Goal: Task Accomplishment & Management: Manage account settings

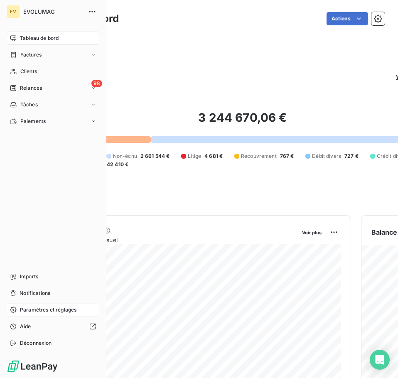
click at [61, 310] on span "Paramètres et réglages" at bounding box center [48, 309] width 57 height 7
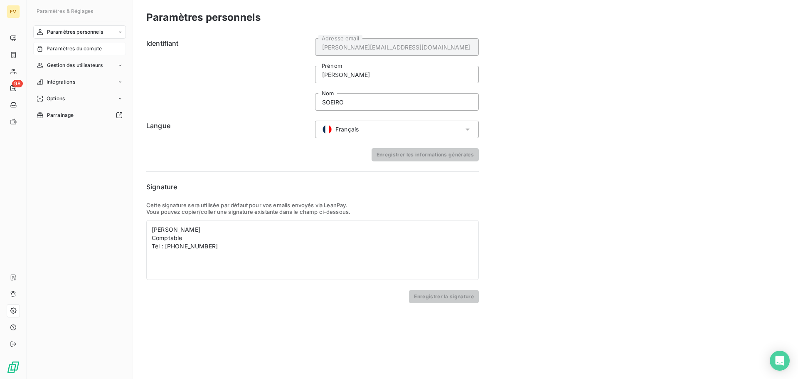
click at [92, 47] on span "Paramètres du compte" at bounding box center [74, 48] width 55 height 7
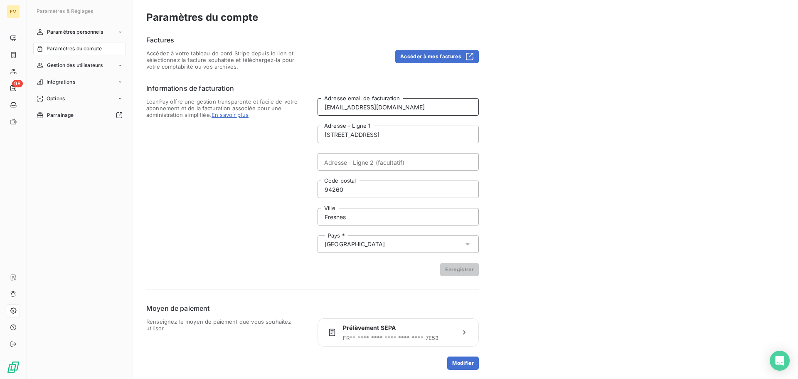
click at [340, 108] on input "heloise.leloup@lindera.fr" at bounding box center [397, 106] width 161 height 17
drag, startPoint x: 361, startPoint y: 107, endPoint x: 320, endPoint y: 110, distance: 40.8
click at [320, 110] on input "heloise.leloup@lindera.fr" at bounding box center [397, 106] width 161 height 17
type input "[PERSON_NAME][EMAIL_ADDRESS][DOMAIN_NAME]"
click at [463, 270] on button "Enregistrer" at bounding box center [459, 269] width 39 height 13
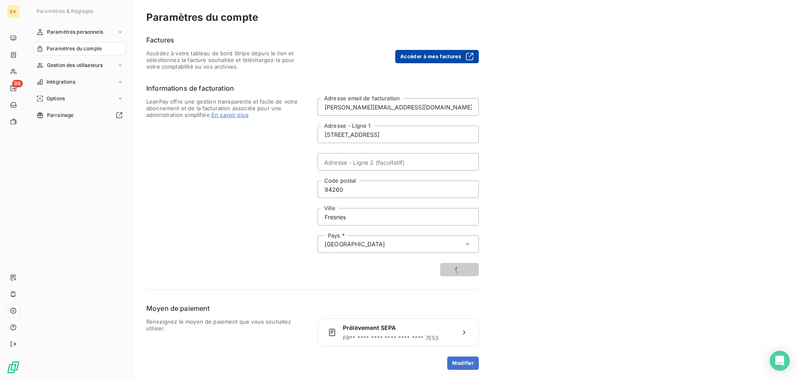
click at [434, 58] on button "Accéder à mes factures" at bounding box center [437, 56] width 84 height 13
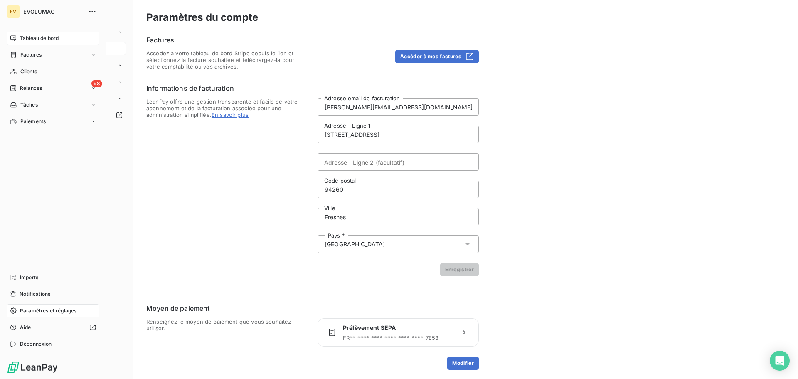
click at [29, 39] on span "Tableau de bord" at bounding box center [39, 37] width 39 height 7
